Goal: Transaction & Acquisition: Purchase product/service

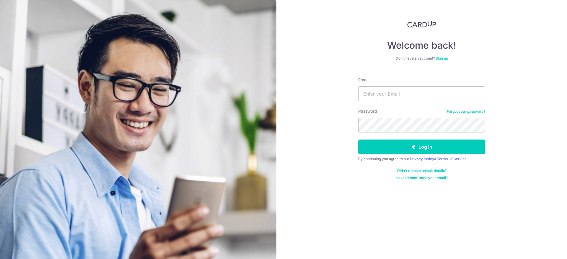
type input "[EMAIL_ADDRESS][DOMAIN_NAME]"
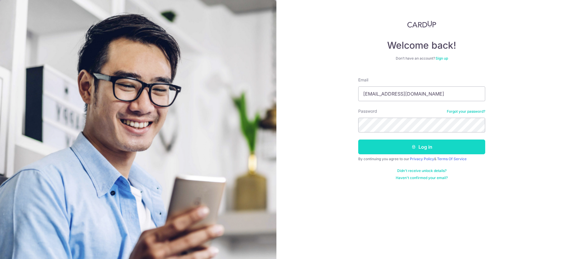
click at [389, 145] on button "Log in" at bounding box center [421, 147] width 127 height 15
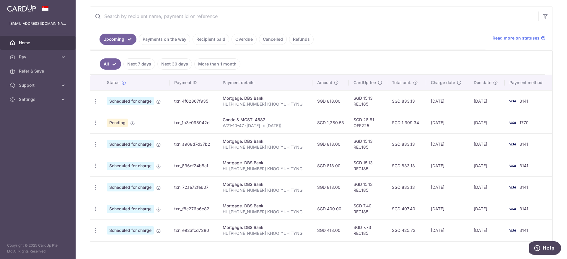
scroll to position [118, 0]
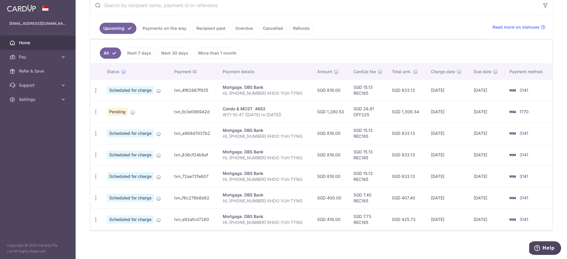
click at [124, 113] on span "Pending" at bounding box center [117, 112] width 21 height 8
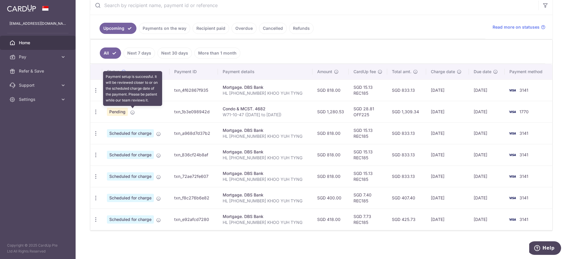
click at [134, 110] on icon at bounding box center [132, 112] width 5 height 5
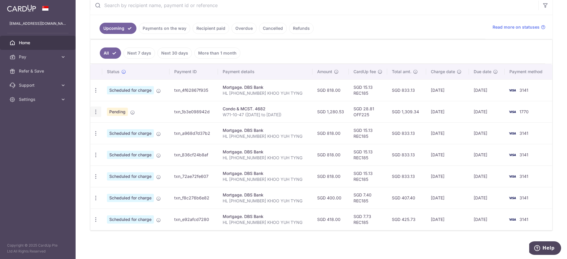
click at [98, 113] on icon "button" at bounding box center [96, 112] width 6 height 6
click at [115, 126] on span "Update payment" at bounding box center [127, 128] width 40 height 7
radio input "true"
type input "1,280.53"
type input "25/09/2025"
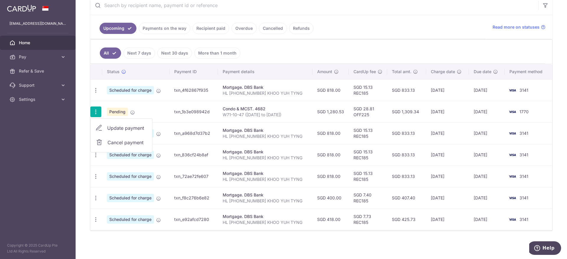
type input "W71-10-47 (Sep25 to Nov25)"
type input "OFF225"
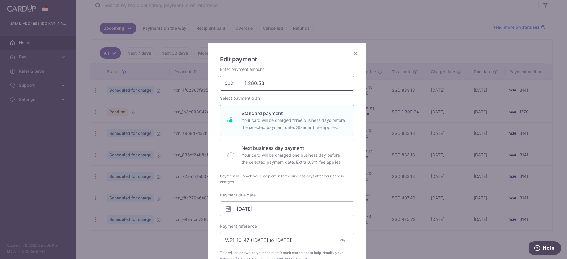
drag, startPoint x: 265, startPoint y: 83, endPoint x: 216, endPoint y: 86, distance: 48.8
click at [216, 86] on div "Enter payment amount 1,280.53 1280.53 SGD To change the payment amount, please …" at bounding box center [286, 78] width 141 height 24
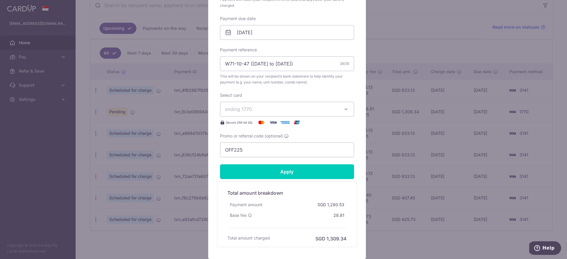
scroll to position [177, 0]
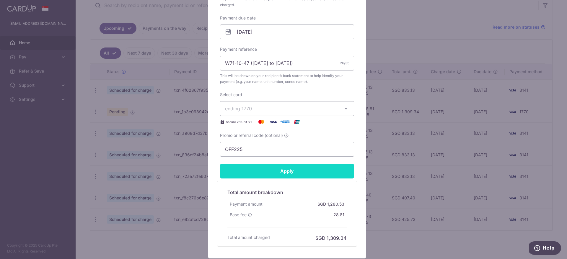
type input "1,000.00"
click at [289, 172] on input "Apply" at bounding box center [287, 171] width 134 height 15
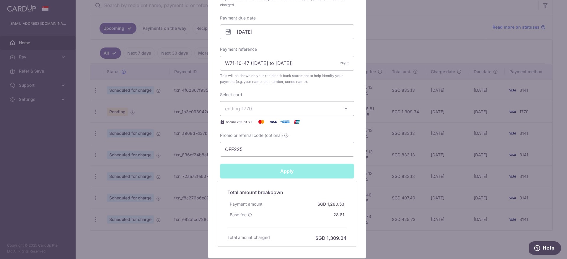
type input "Successfully Applied"
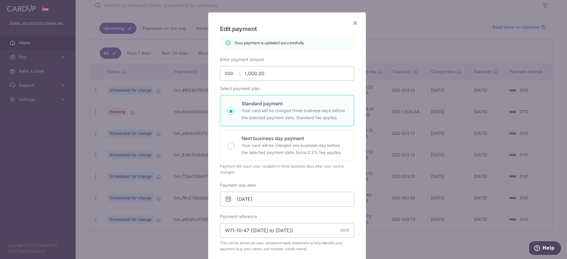
scroll to position [0, 0]
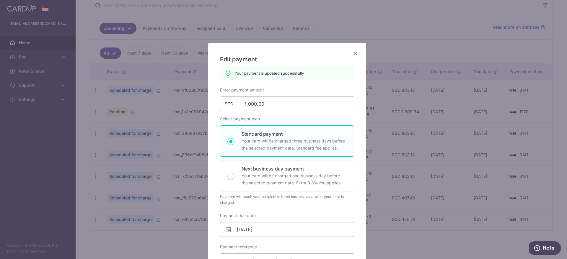
click at [353, 53] on icon "Close" at bounding box center [355, 53] width 7 height 7
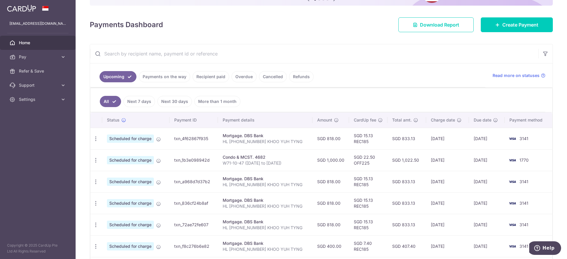
scroll to position [89, 0]
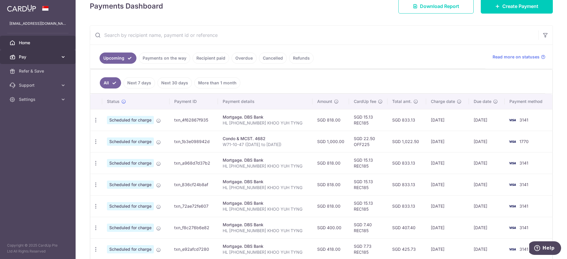
click at [62, 56] on icon at bounding box center [63, 57] width 6 height 6
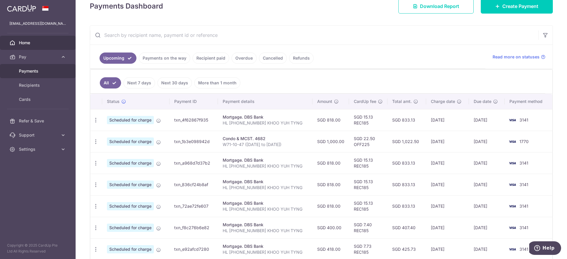
click at [41, 71] on span "Payments" at bounding box center [38, 71] width 39 height 6
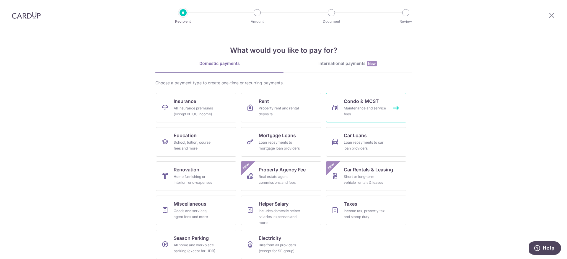
click at [360, 108] on div "Maintenance and service fees" at bounding box center [365, 111] width 43 height 12
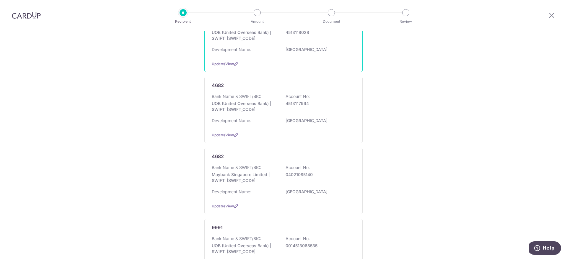
scroll to position [133, 0]
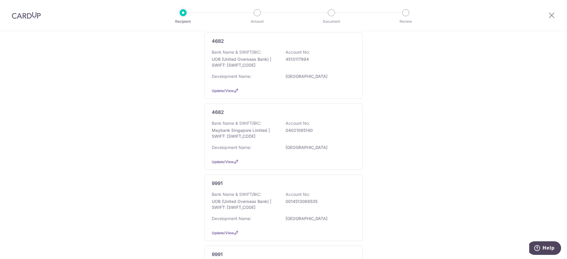
click at [320, 139] on div "Bank Name & SWIFT/BIC: Maybank Singapore Limited | SWIFT: [SWIFT_CODE] Account …" at bounding box center [284, 131] width 144 height 22
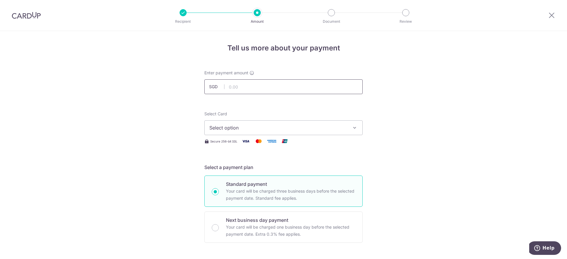
click at [255, 87] on input "text" at bounding box center [283, 86] width 158 height 15
click at [238, 84] on input "text" at bounding box center [283, 86] width 158 height 15
type input "280.53"
click at [234, 126] on span "Select option" at bounding box center [278, 127] width 138 height 7
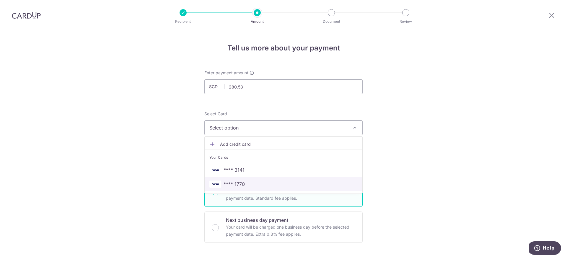
drag, startPoint x: 223, startPoint y: 185, endPoint x: 226, endPoint y: 184, distance: 3.6
click at [224, 185] on span "**** 1770" at bounding box center [234, 184] width 21 height 7
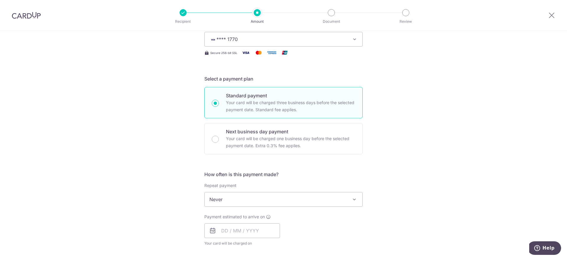
scroll to position [133, 0]
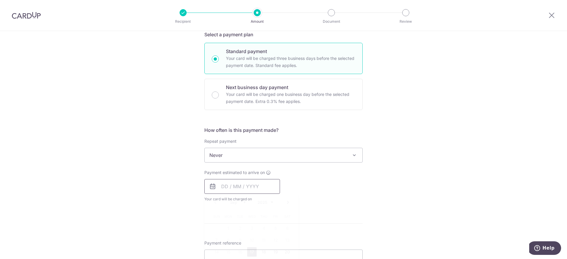
click at [236, 185] on input "text" at bounding box center [242, 186] width 76 height 15
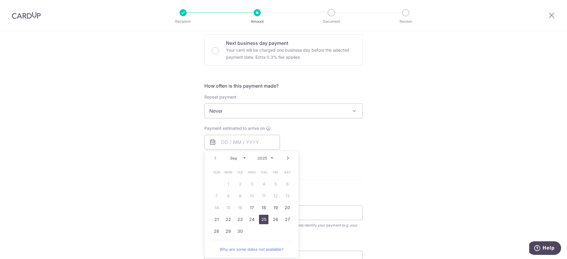
click at [259, 220] on link "25" at bounding box center [263, 219] width 9 height 9
type input "[DATE]"
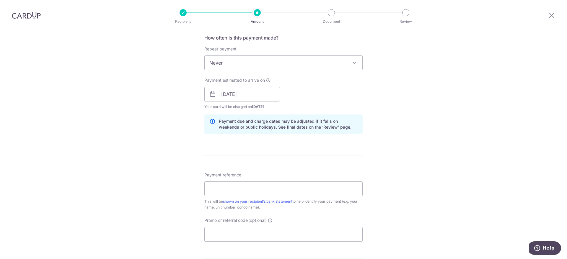
scroll to position [266, 0]
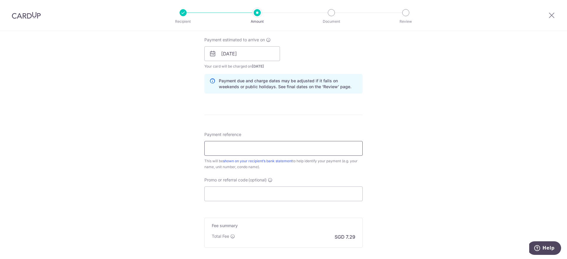
click at [239, 149] on input "Payment reference" at bounding box center [283, 148] width 158 height 15
type input "W71-10-47 ([DATE] to [DATE])"
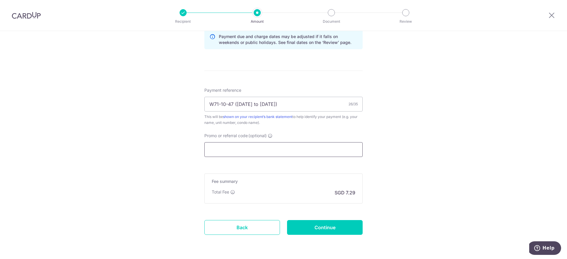
click at [250, 148] on input "Promo or referral code (optional)" at bounding box center [283, 149] width 158 height 15
type input "o"
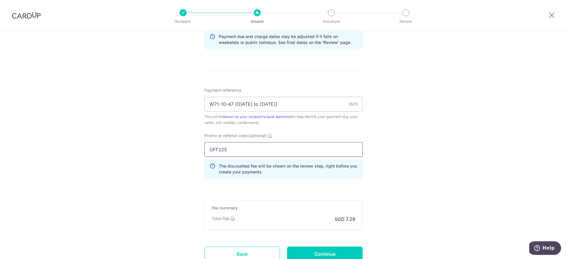
scroll to position [357, 0]
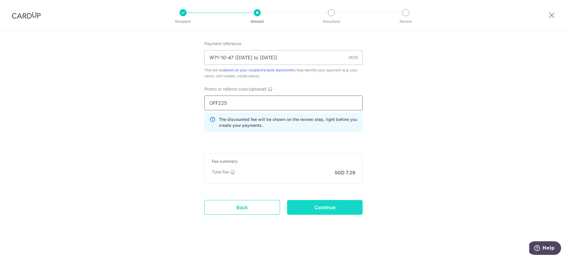
type input "OFF225"
click at [329, 208] on input "Continue" at bounding box center [325, 207] width 76 height 15
type input "Create Schedule"
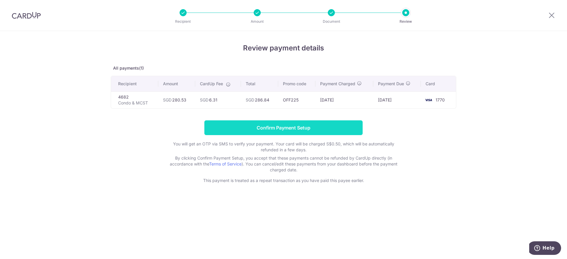
click at [298, 128] on input "Confirm Payment Setup" at bounding box center [283, 127] width 158 height 15
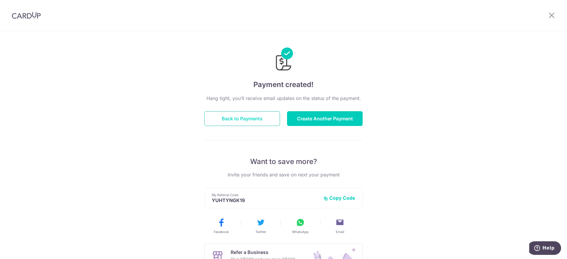
click at [251, 118] on button "Back to Payments" at bounding box center [242, 118] width 76 height 15
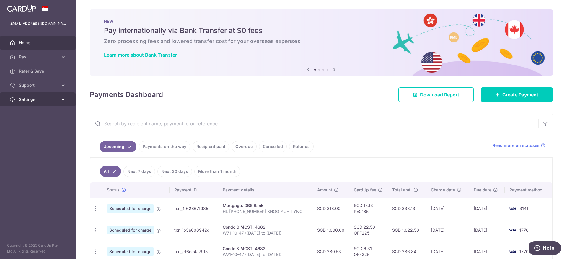
click at [60, 100] on icon at bounding box center [63, 100] width 6 height 6
click at [27, 123] on link "Logout" at bounding box center [38, 128] width 76 height 14
